Goal: Task Accomplishment & Management: Use online tool/utility

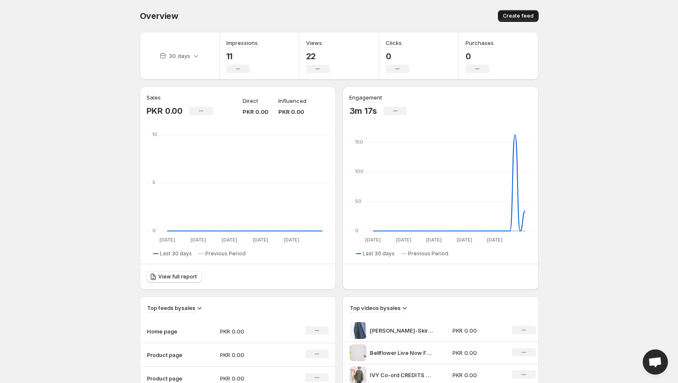
click at [518, 12] on button "Create feed" at bounding box center [518, 16] width 41 height 12
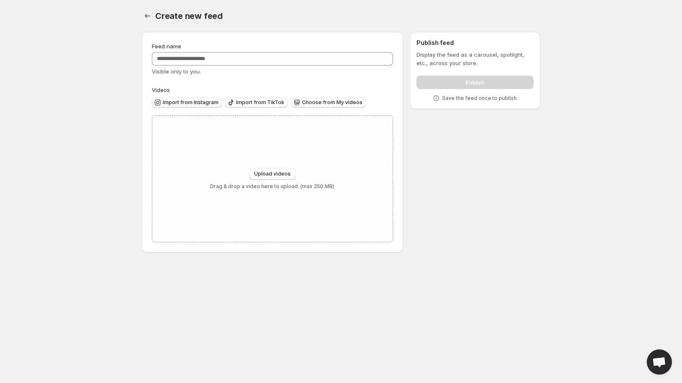
click at [186, 102] on span "Import from Instagram" at bounding box center [191, 102] width 56 height 7
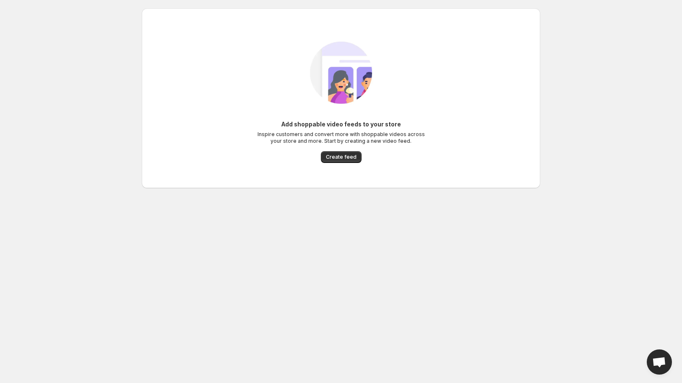
click at [330, 147] on div "Add shoppable video feeds to your store Inspire customers and convert more with…" at bounding box center [341, 141] width 168 height 43
click at [337, 155] on span "Create feed" at bounding box center [341, 157] width 31 height 7
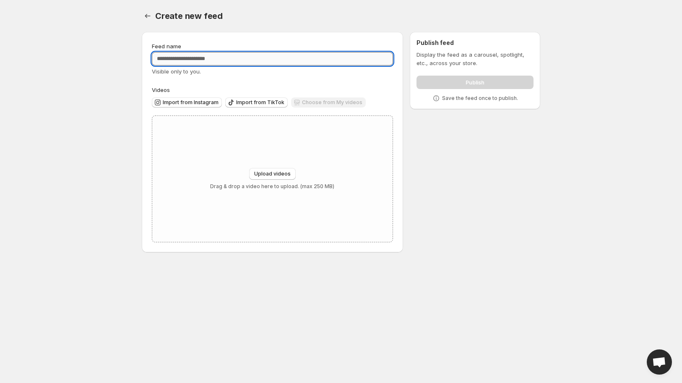
click at [250, 60] on input "Feed name" at bounding box center [272, 58] width 241 height 13
type input "**********"
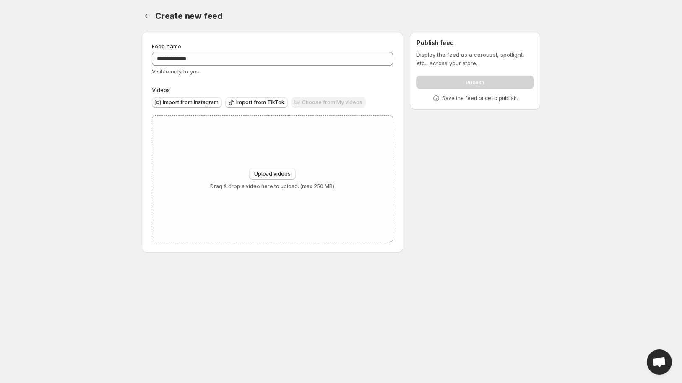
click at [105, 149] on body "**********" at bounding box center [341, 191] width 682 height 383
click at [189, 102] on span "Import from Instagram" at bounding box center [191, 102] width 56 height 7
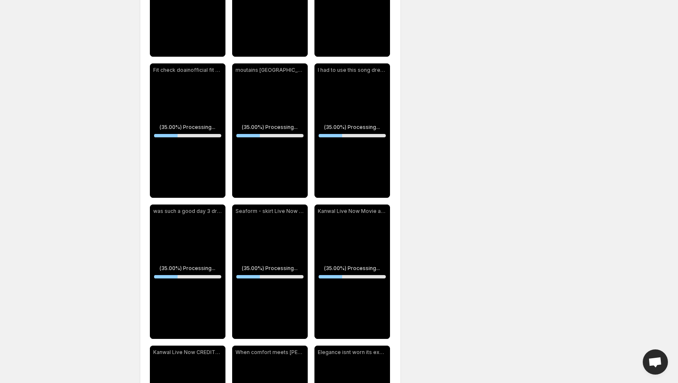
scroll to position [187, 0]
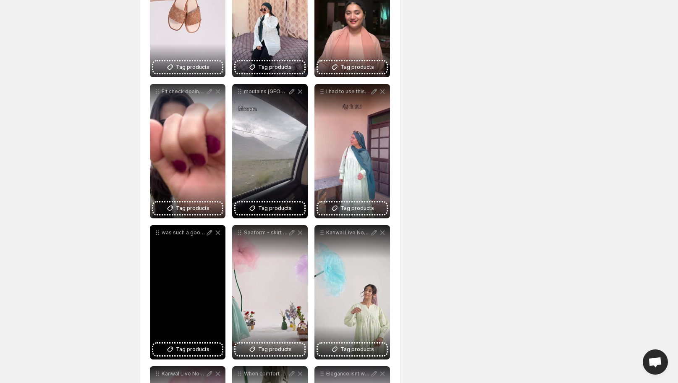
click at [198, 256] on div "was such a good day 3 dress doainofficial" at bounding box center [188, 292] width 76 height 134
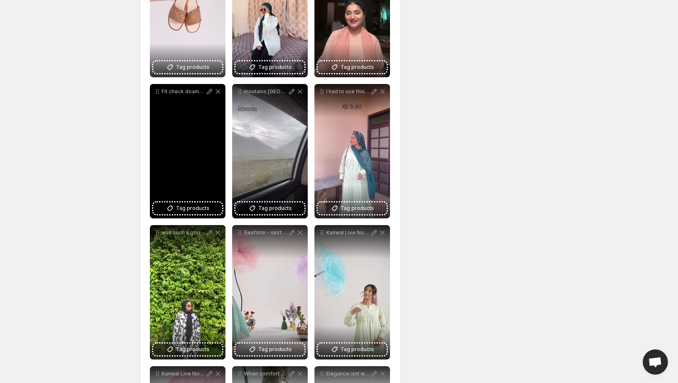
scroll to position [1, 0]
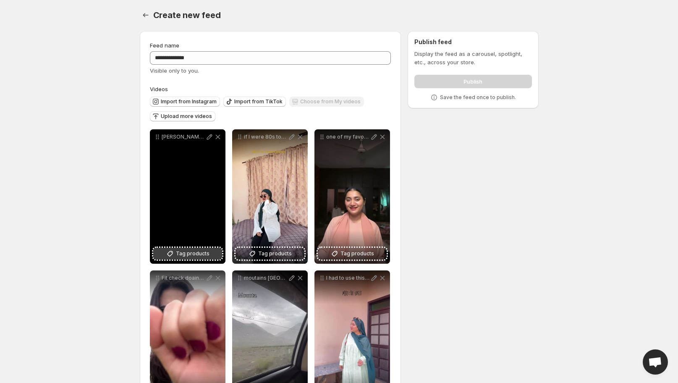
click at [182, 256] on span "Tag products" at bounding box center [193, 253] width 34 height 8
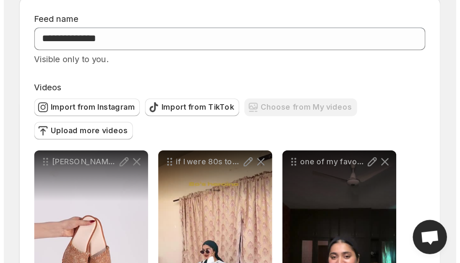
scroll to position [121, 0]
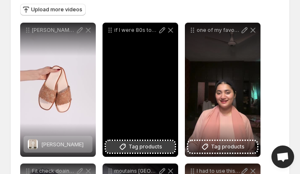
click at [133, 143] on span "Tag products" at bounding box center [145, 147] width 34 height 8
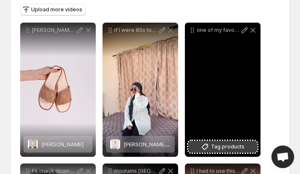
click at [221, 150] on span "Tag products" at bounding box center [228, 147] width 34 height 8
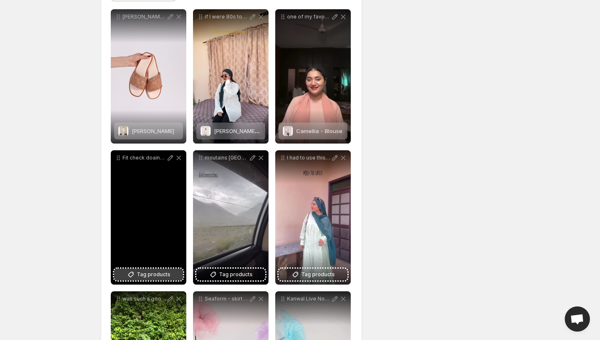
click at [133, 279] on button "Tag products" at bounding box center [148, 275] width 69 height 12
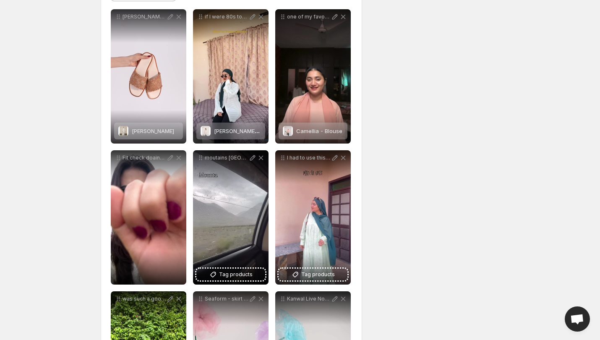
scroll to position [205, 0]
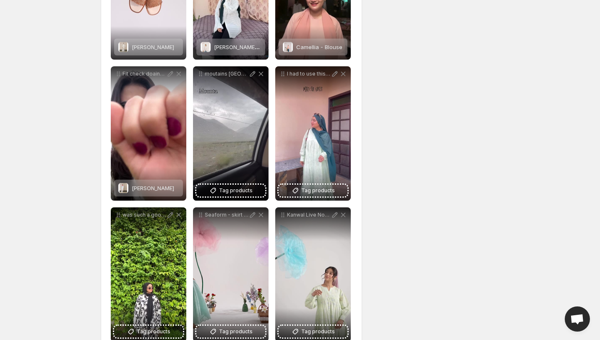
click at [485, 157] on div "**********" at bounding box center [296, 302] width 405 height 965
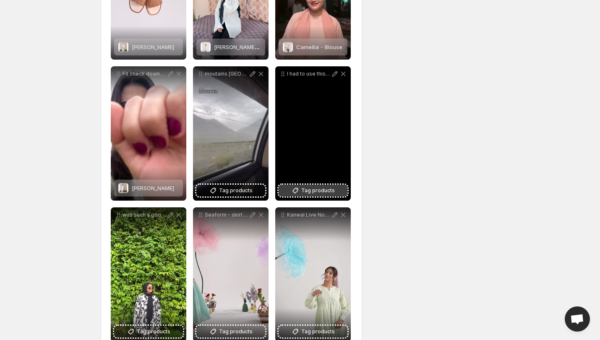
click at [315, 191] on span "Tag products" at bounding box center [318, 190] width 34 height 8
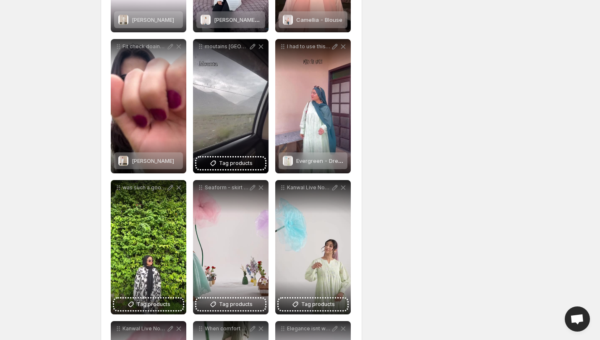
scroll to position [247, 0]
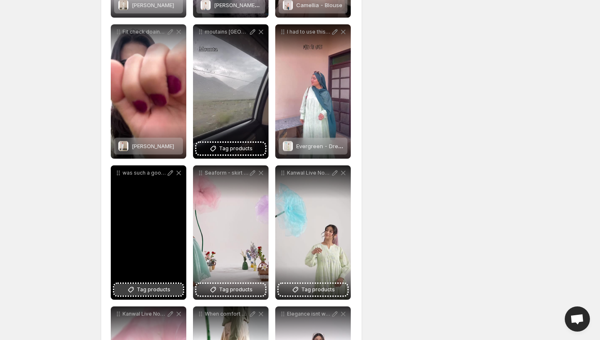
click at [135, 286] on icon at bounding box center [131, 289] width 8 height 8
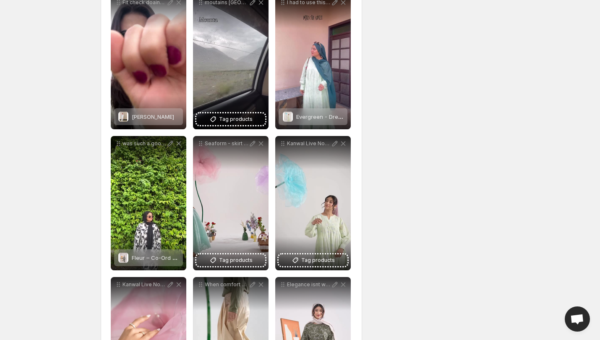
scroll to position [289, 0]
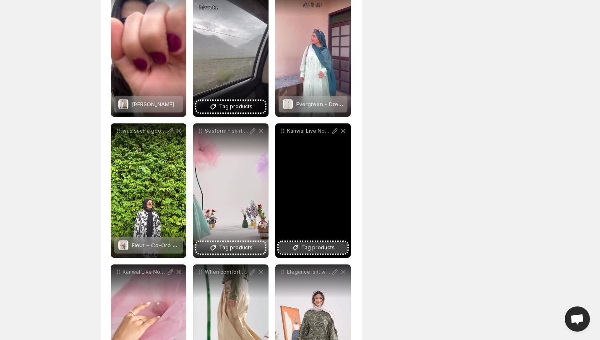
click at [317, 246] on span "Tag products" at bounding box center [318, 247] width 34 height 8
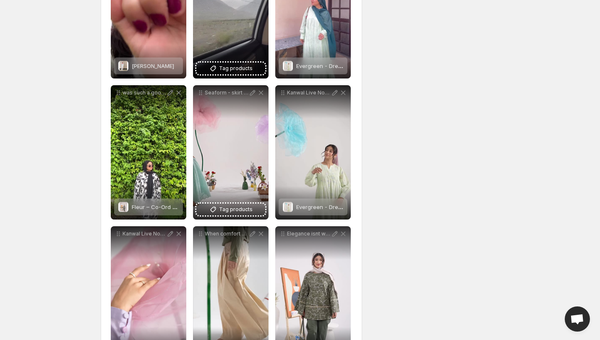
scroll to position [373, 0]
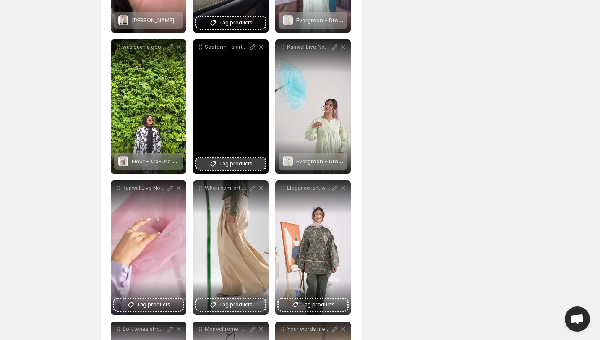
click at [221, 168] on button "Tag products" at bounding box center [230, 164] width 69 height 12
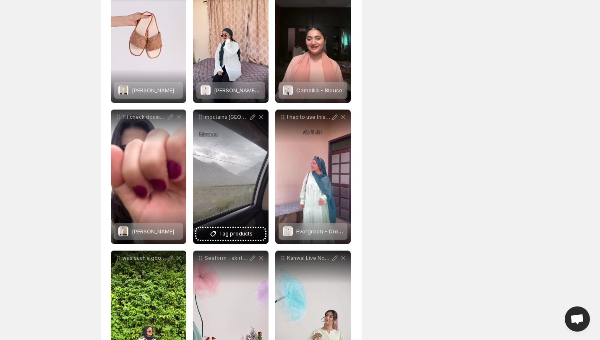
scroll to position [210, 0]
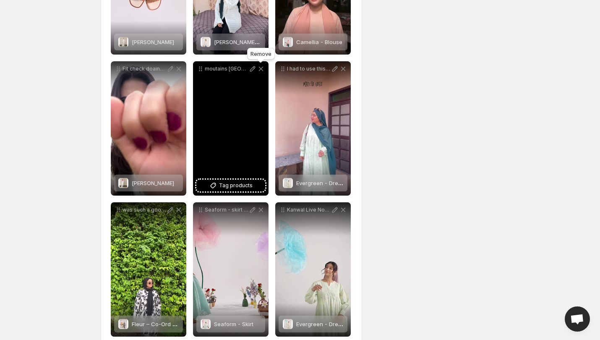
click at [261, 70] on icon at bounding box center [261, 69] width 8 height 8
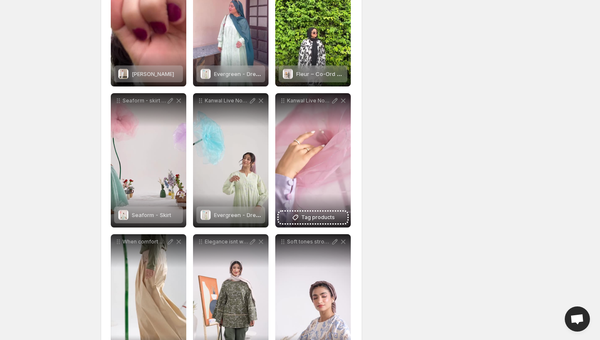
scroll to position [336, 0]
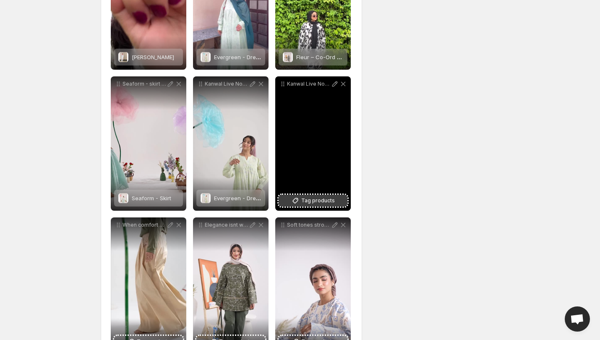
click at [316, 197] on span "Tag products" at bounding box center [318, 200] width 34 height 8
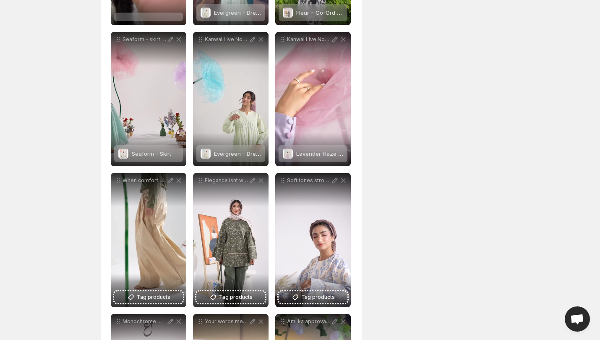
scroll to position [462, 0]
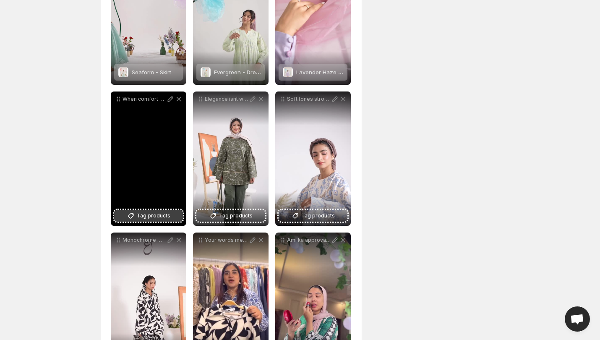
click at [142, 215] on span "Tag products" at bounding box center [154, 216] width 34 height 8
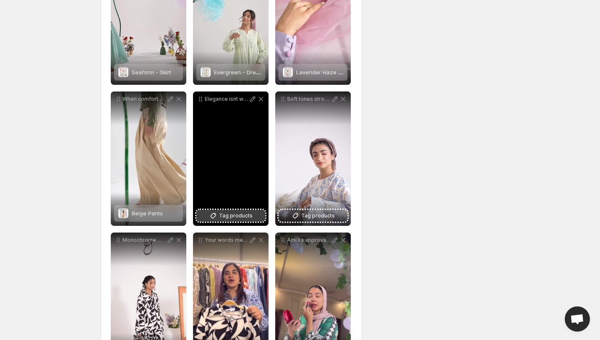
click at [241, 211] on button "Tag products" at bounding box center [230, 216] width 69 height 12
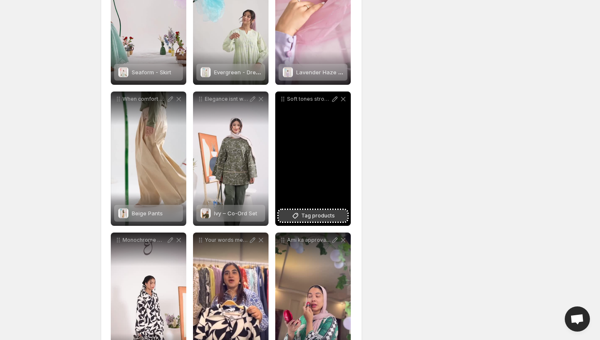
click at [316, 218] on span "Tag products" at bounding box center [318, 216] width 34 height 8
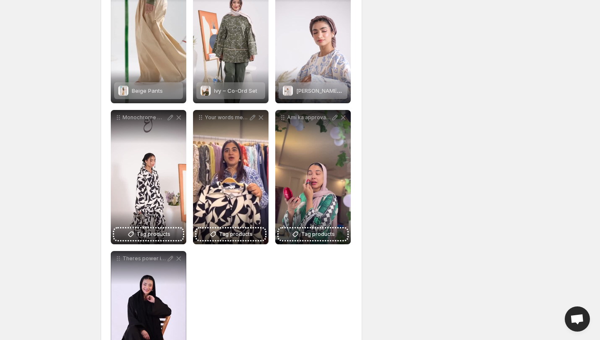
scroll to position [588, 0]
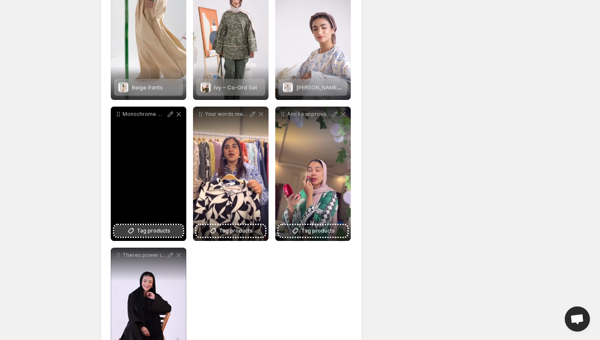
click at [149, 232] on span "Tag products" at bounding box center [154, 231] width 34 height 8
click at [178, 114] on icon at bounding box center [179, 114] width 8 height 8
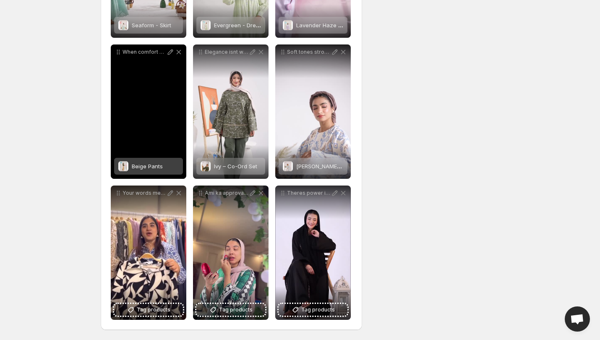
scroll to position [509, 0]
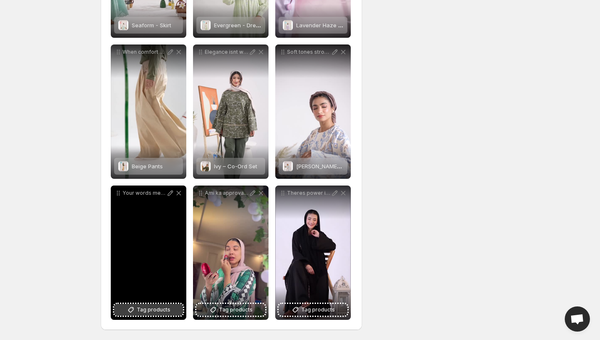
click at [150, 306] on span "Tag products" at bounding box center [154, 310] width 34 height 8
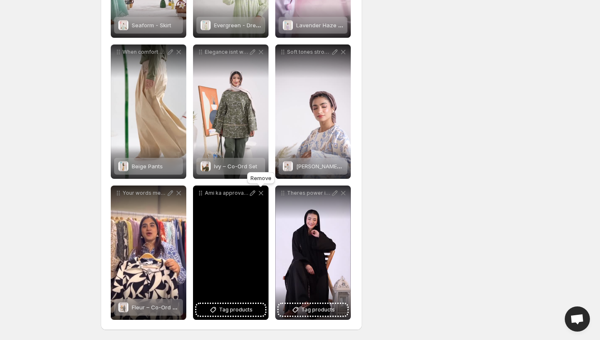
click at [261, 191] on icon at bounding box center [261, 193] width 8 height 8
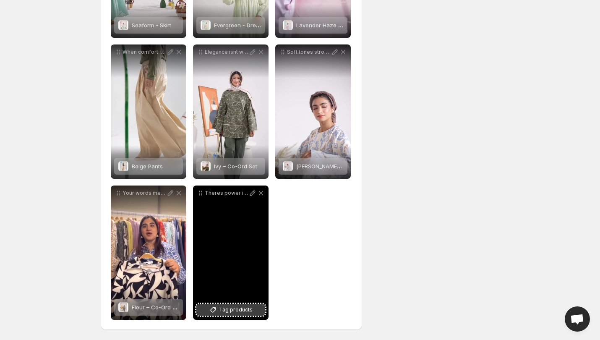
click at [231, 308] on span "Tag products" at bounding box center [236, 310] width 34 height 8
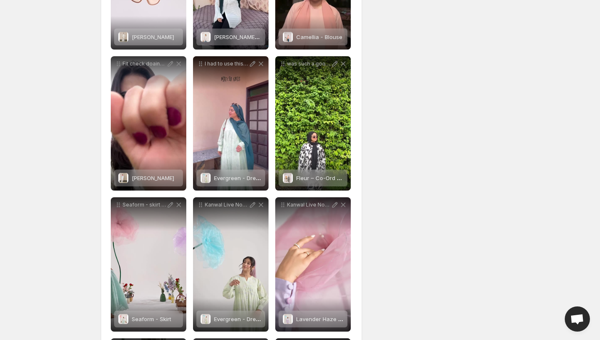
scroll to position [47, 0]
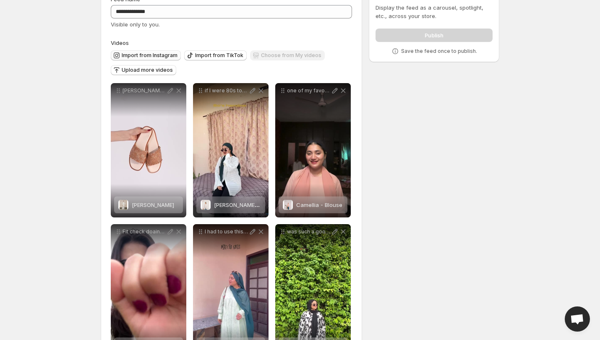
click at [149, 51] on button "Import from Instagram" at bounding box center [146, 55] width 70 height 10
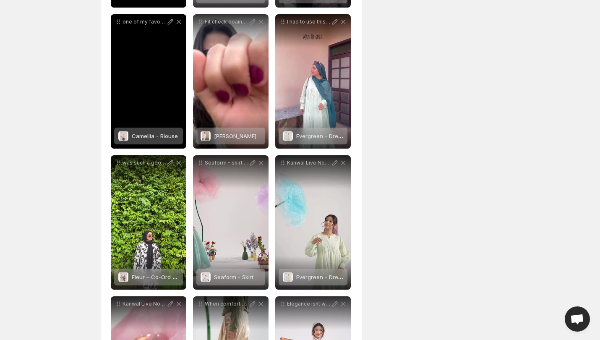
scroll to position [89, 0]
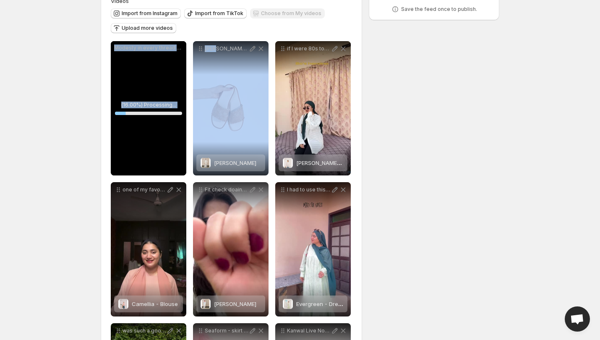
drag, startPoint x: 218, startPoint y: 123, endPoint x: 68, endPoint y: 102, distance: 150.8
click at [68, 102] on body "**********" at bounding box center [300, 81] width 600 height 340
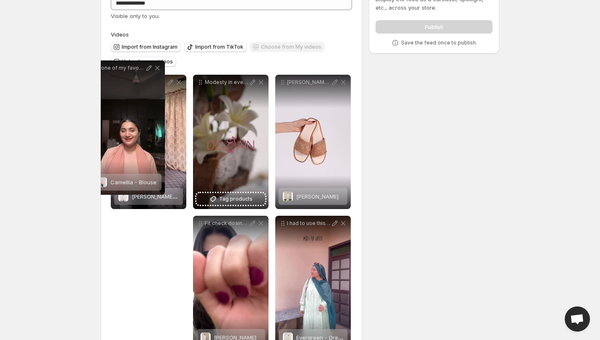
drag, startPoint x: 120, startPoint y: 191, endPoint x: 99, endPoint y: 52, distance: 140.6
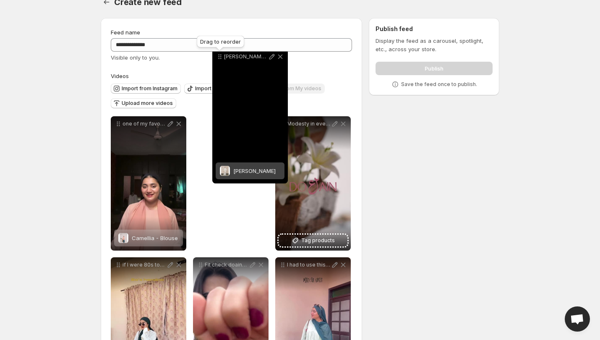
scroll to position [0, 0]
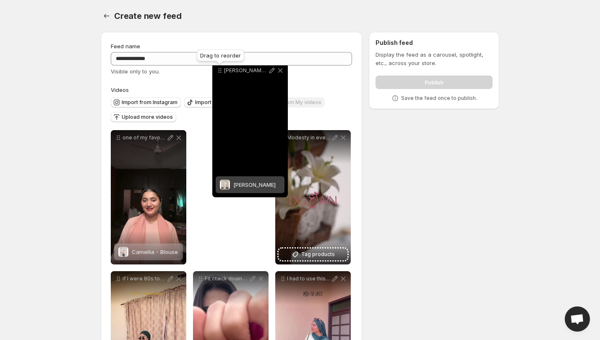
drag, startPoint x: 283, startPoint y: 49, endPoint x: 107, endPoint y: 164, distance: 210.7
click at [212, 125] on div "CIARA where tradition meets modern finesse" at bounding box center [250, 130] width 76 height 134
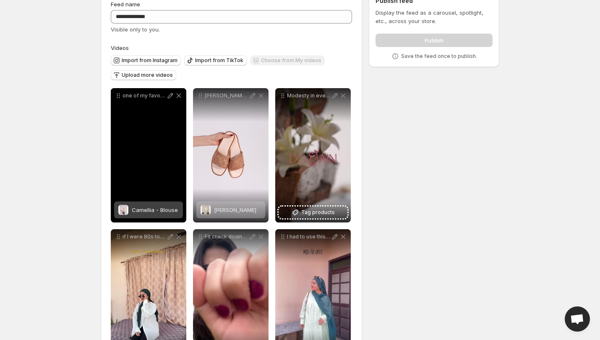
scroll to position [126, 0]
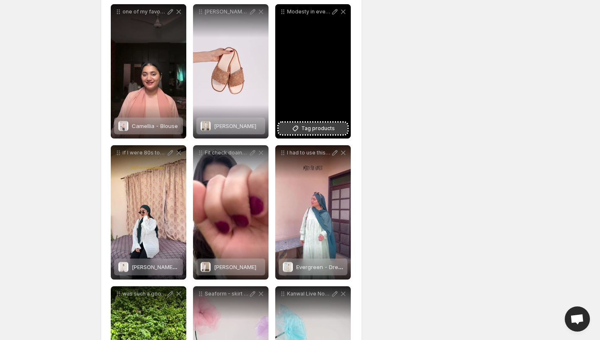
click at [324, 131] on span "Tag products" at bounding box center [318, 128] width 34 height 8
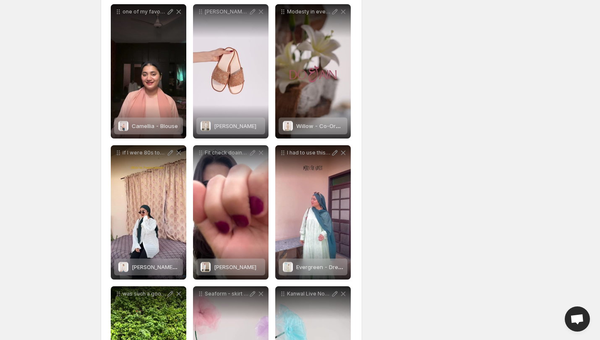
click at [391, 153] on div "**********" at bounding box center [296, 310] width 405 height 823
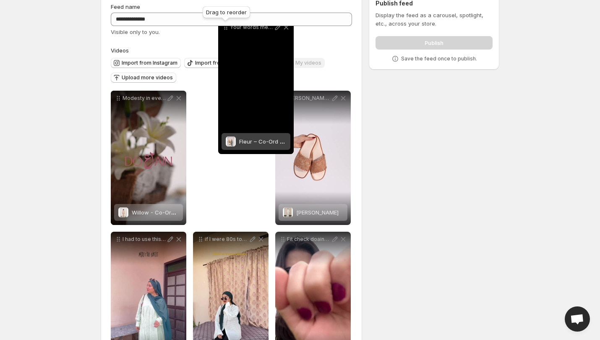
scroll to position [3, 0]
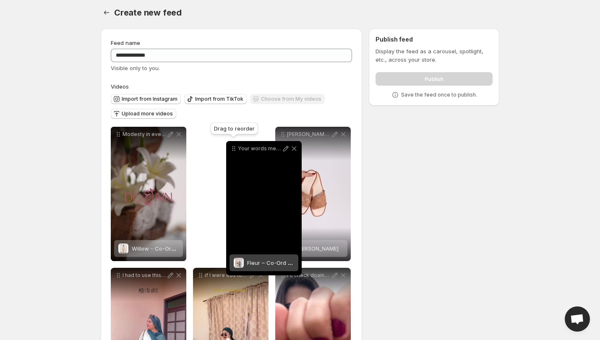
drag, startPoint x: 201, startPoint y: 192, endPoint x: 234, endPoint y: 147, distance: 55.5
click at [234, 147] on icon at bounding box center [234, 148] width 8 height 8
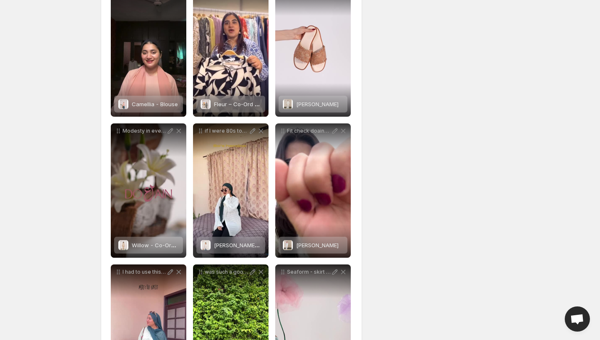
scroll to position [171, 0]
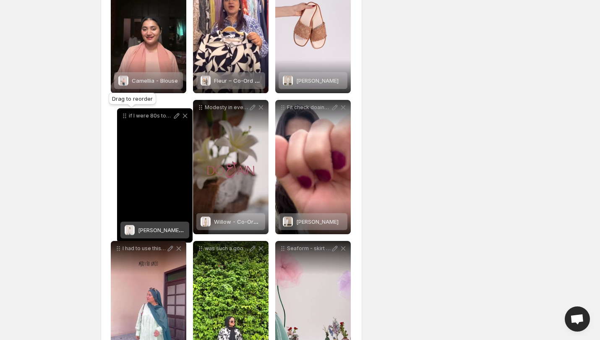
drag, startPoint x: 202, startPoint y: 107, endPoint x: 126, endPoint y: 115, distance: 76.4
click at [126, 115] on icon at bounding box center [124, 116] width 8 height 8
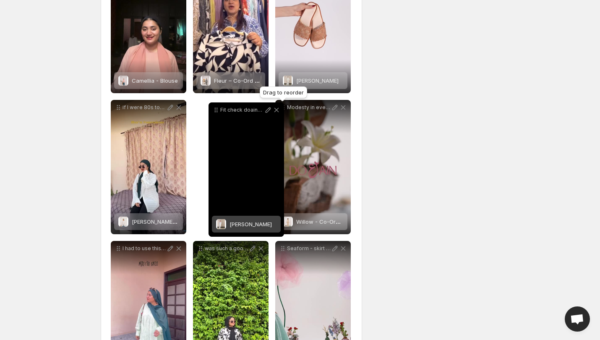
drag, startPoint x: 286, startPoint y: 109, endPoint x: 220, endPoint y: 111, distance: 66.8
click at [220, 111] on icon at bounding box center [216, 110] width 8 height 8
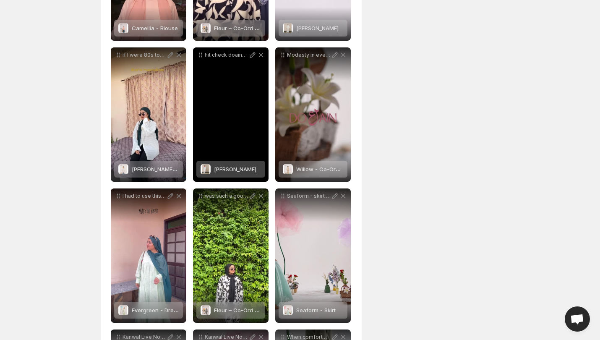
scroll to position [297, 0]
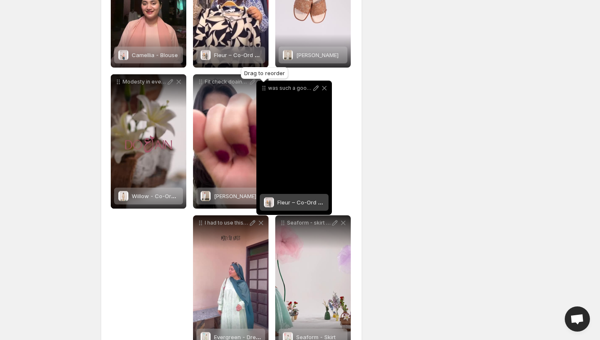
drag, startPoint x: 199, startPoint y: 124, endPoint x: 263, endPoint y: 50, distance: 97.0
click at [263, 84] on icon at bounding box center [264, 88] width 8 height 8
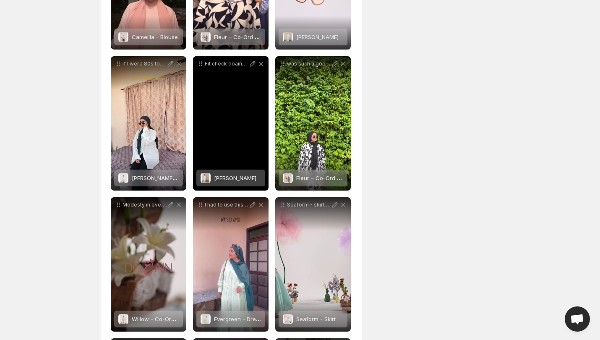
scroll to position [89, 0]
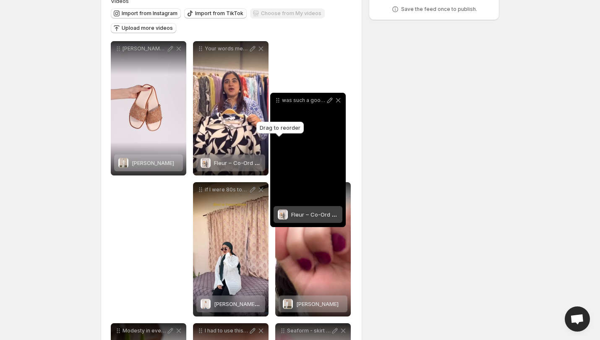
drag, startPoint x: 283, startPoint y: 191, endPoint x: 278, endPoint y: 102, distance: 89.5
click at [278, 102] on icon at bounding box center [278, 100] width 8 height 8
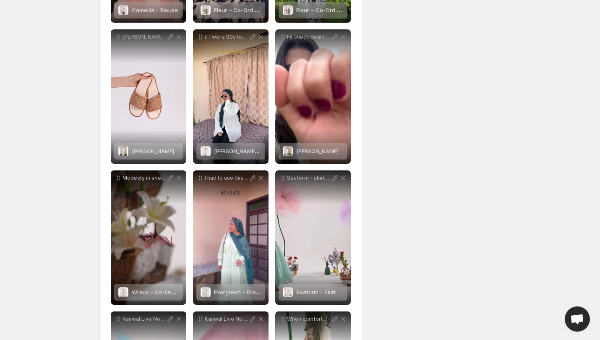
scroll to position [257, 0]
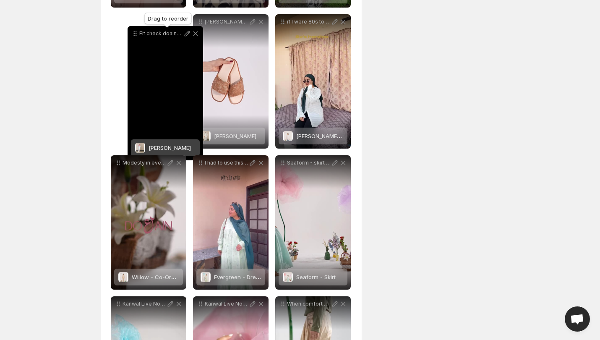
drag, startPoint x: 170, startPoint y: 33, endPoint x: 136, endPoint y: 34, distance: 33.6
click at [136, 34] on icon at bounding box center [136, 33] width 1 height 1
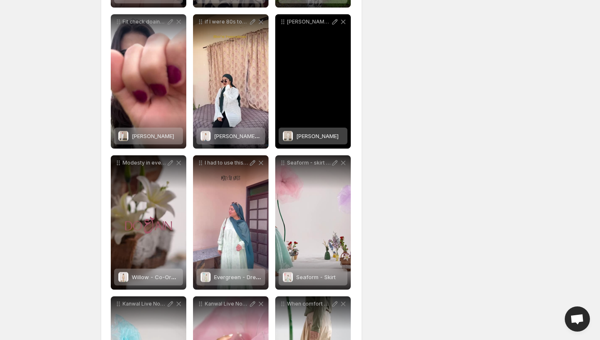
click at [401, 135] on div "**********" at bounding box center [296, 179] width 405 height 823
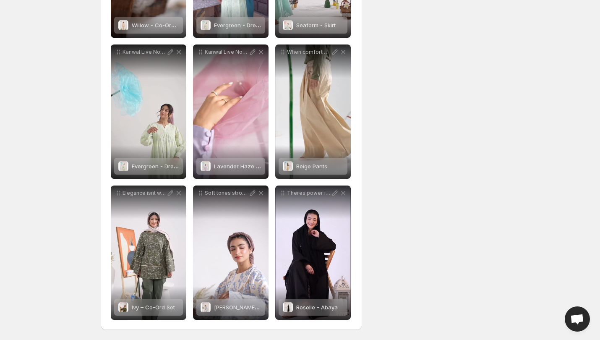
scroll to position [0, 0]
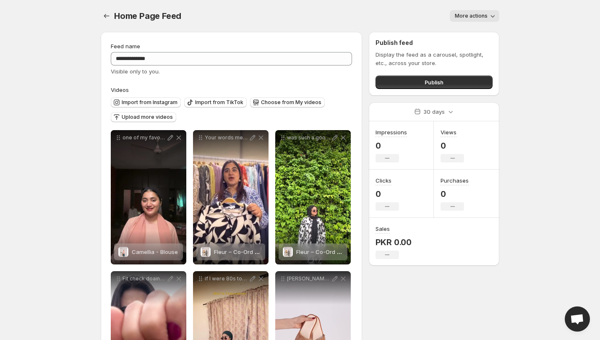
click at [399, 91] on div "Publish feed Display the feed as a carousel, spotlight, etc., across your store…" at bounding box center [434, 64] width 131 height 64
click at [403, 88] on button "Publish" at bounding box center [434, 82] width 117 height 13
click at [410, 78] on button "Publish" at bounding box center [434, 82] width 117 height 13
click at [109, 16] on icon "Settings" at bounding box center [106, 16] width 8 height 8
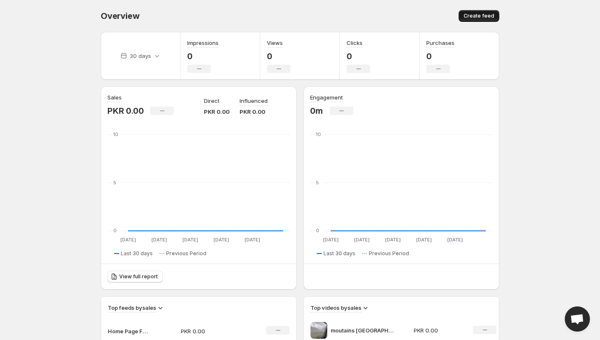
click at [487, 15] on span "Create feed" at bounding box center [479, 16] width 31 height 7
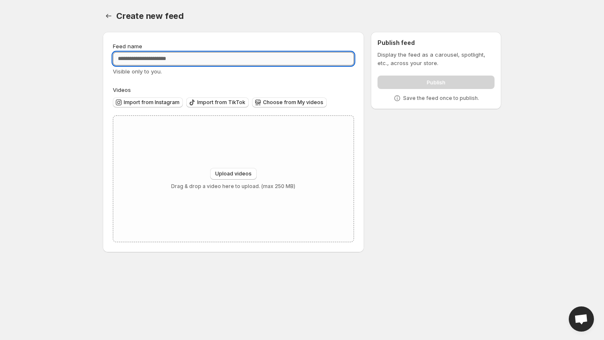
click at [172, 59] on input "Feed name" at bounding box center [233, 58] width 241 height 13
type input "**********"
click at [83, 125] on body "**********" at bounding box center [302, 170] width 604 height 340
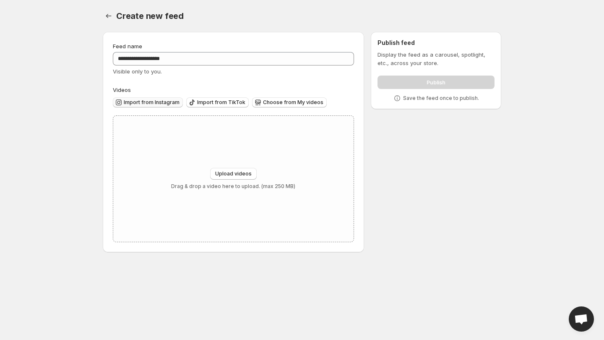
click at [117, 104] on icon "button" at bounding box center [119, 102] width 8 height 8
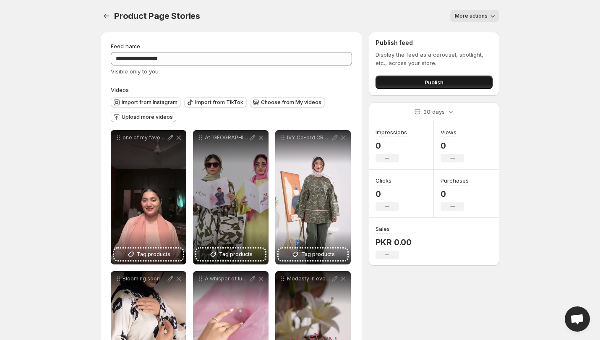
click at [413, 76] on button "Publish" at bounding box center [434, 82] width 117 height 13
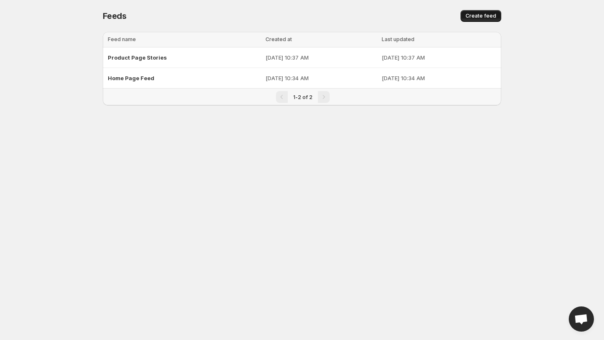
click at [486, 13] on button "Create feed" at bounding box center [481, 16] width 41 height 12
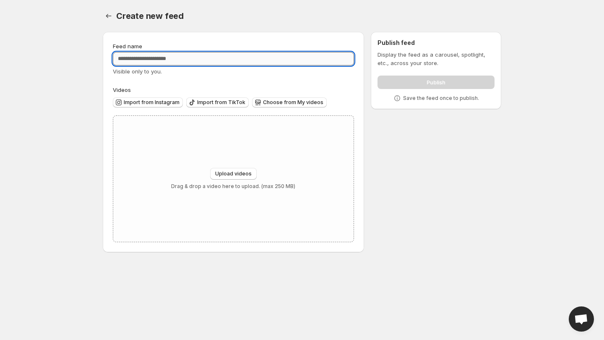
click at [188, 62] on input "Feed name" at bounding box center [233, 58] width 241 height 13
paste input "**********"
type input "**********"
